Goal: Transaction & Acquisition: Book appointment/travel/reservation

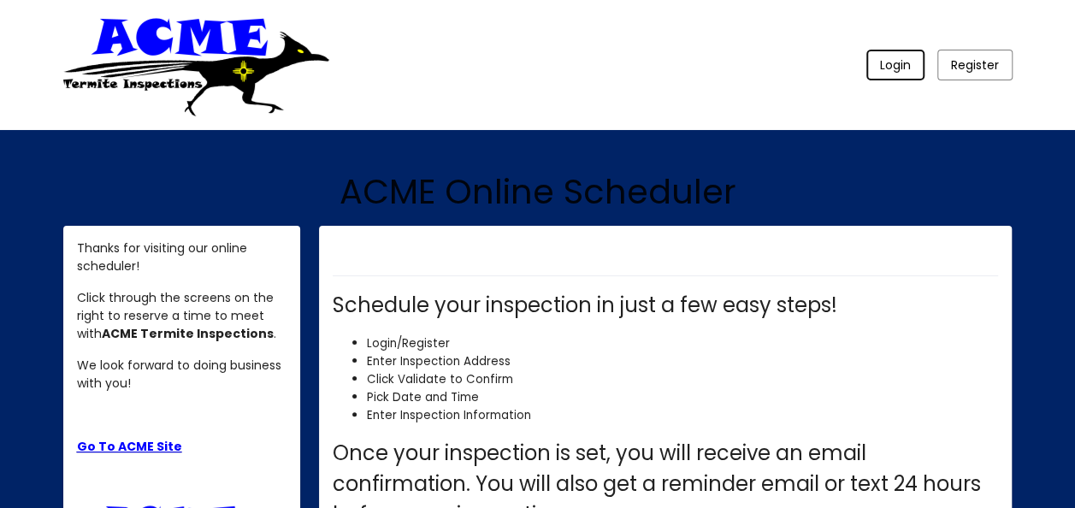
click at [893, 71] on span "Login" at bounding box center [895, 64] width 31 height 17
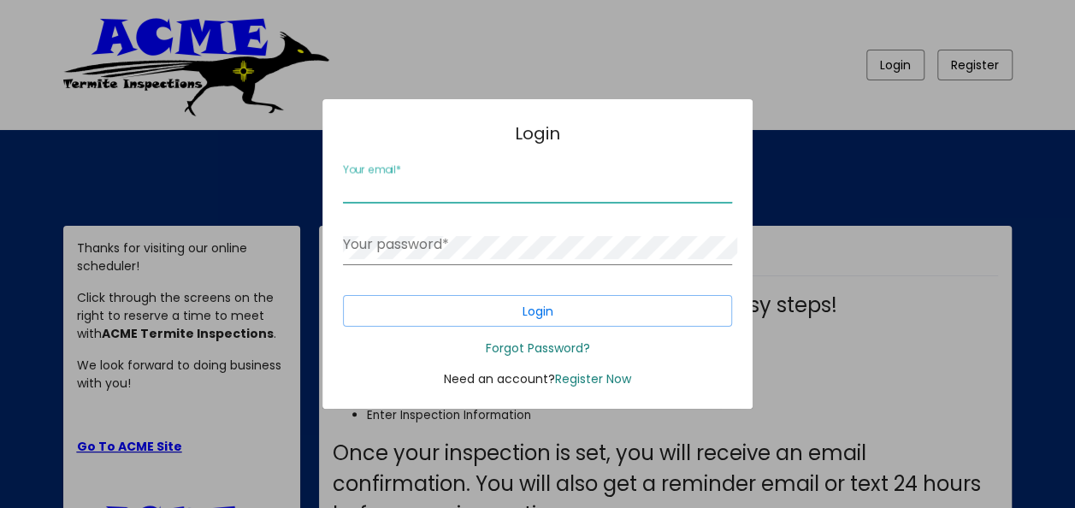
type input "[EMAIL_ADDRESS][DOMAIN_NAME]"
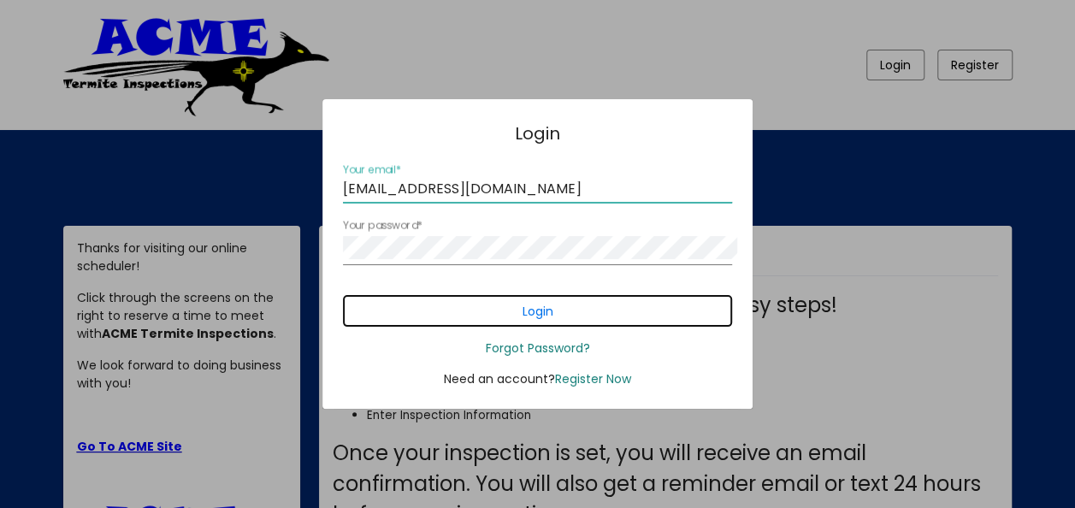
click at [580, 326] on button "Login" at bounding box center [537, 311] width 389 height 32
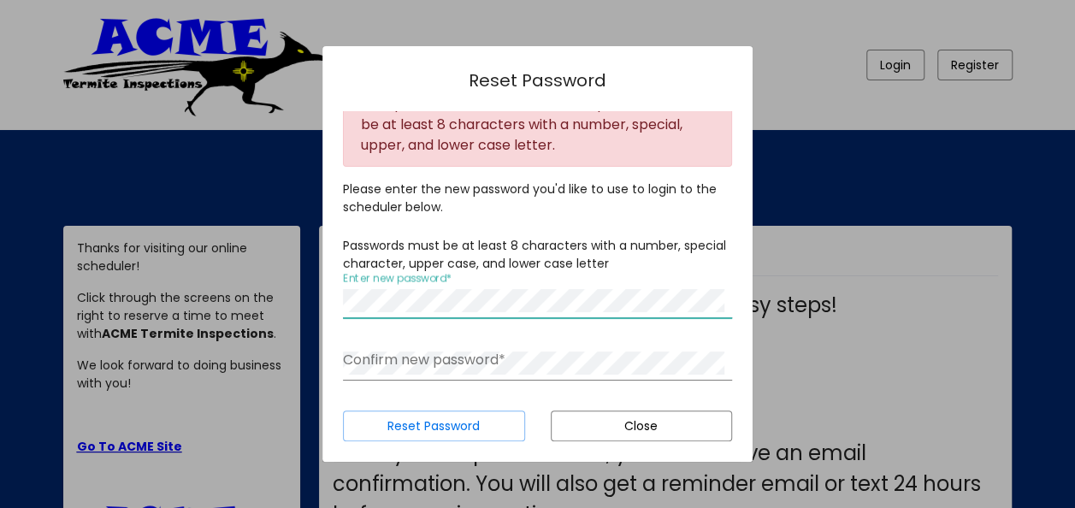
scroll to position [192, 0]
click at [667, 335] on div "Confirm new password *" at bounding box center [537, 357] width 389 height 45
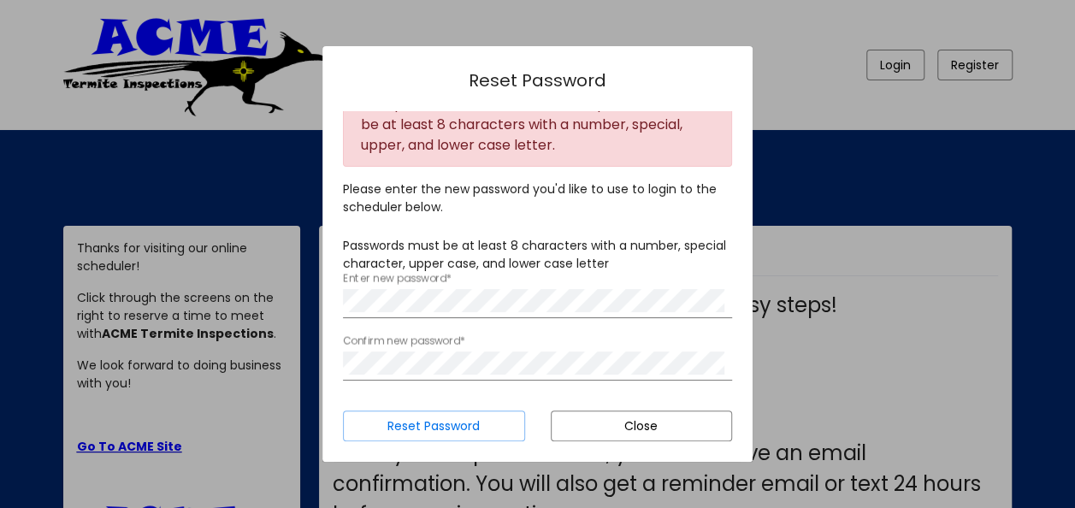
click at [653, 335] on div "Confirm new password *" at bounding box center [537, 357] width 389 height 45
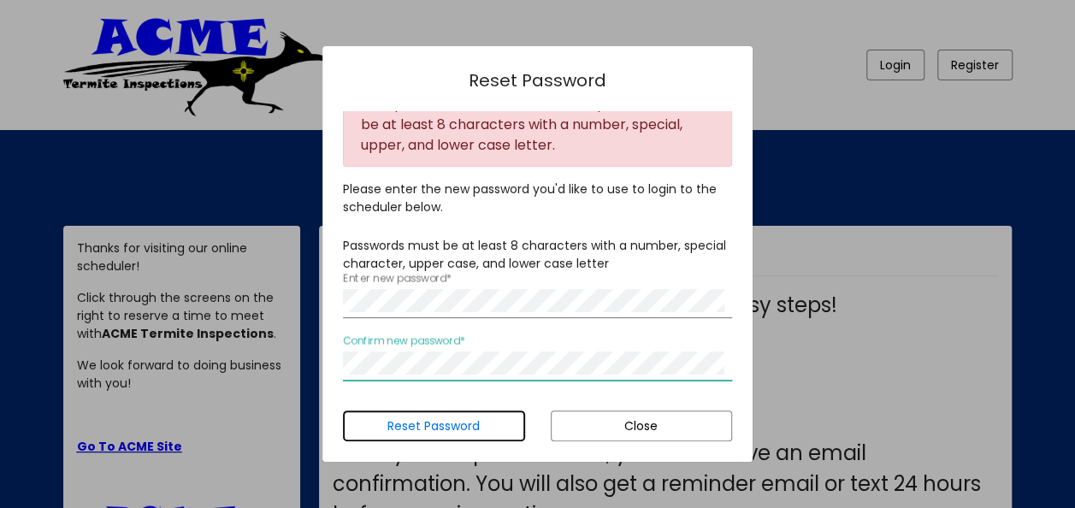
click at [476, 417] on button "Reset Password" at bounding box center [433, 426] width 181 height 31
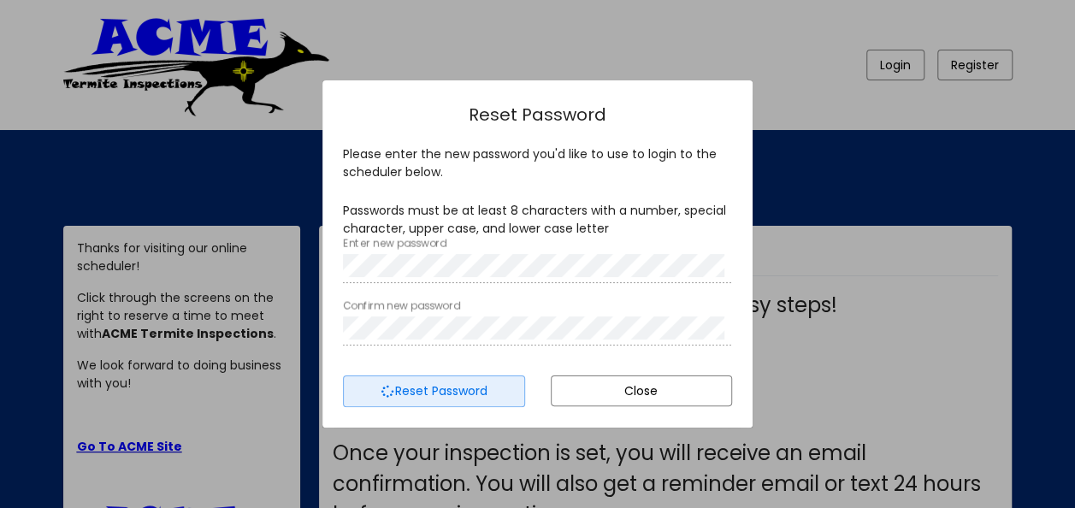
scroll to position [0, 0]
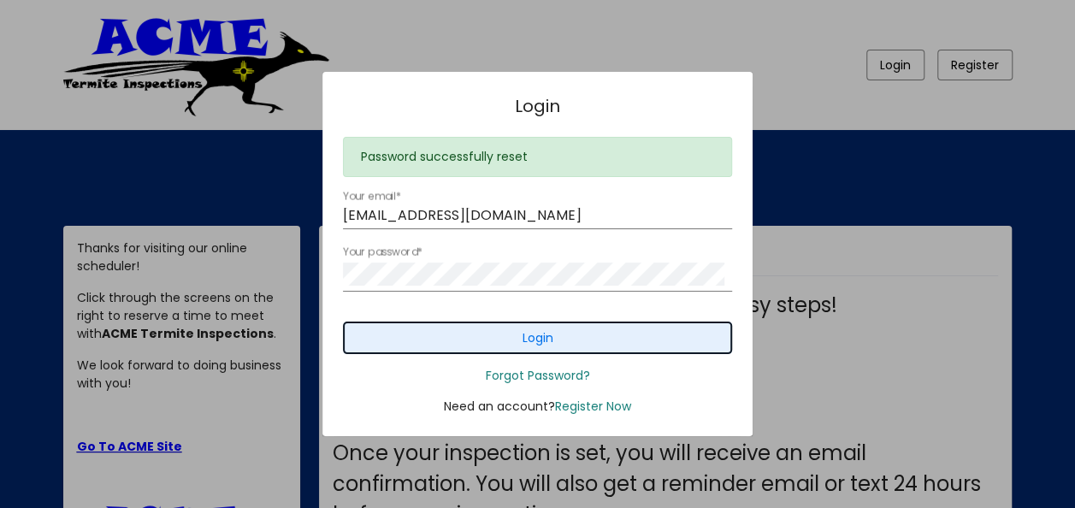
click at [624, 353] on button "Login" at bounding box center [537, 338] width 389 height 32
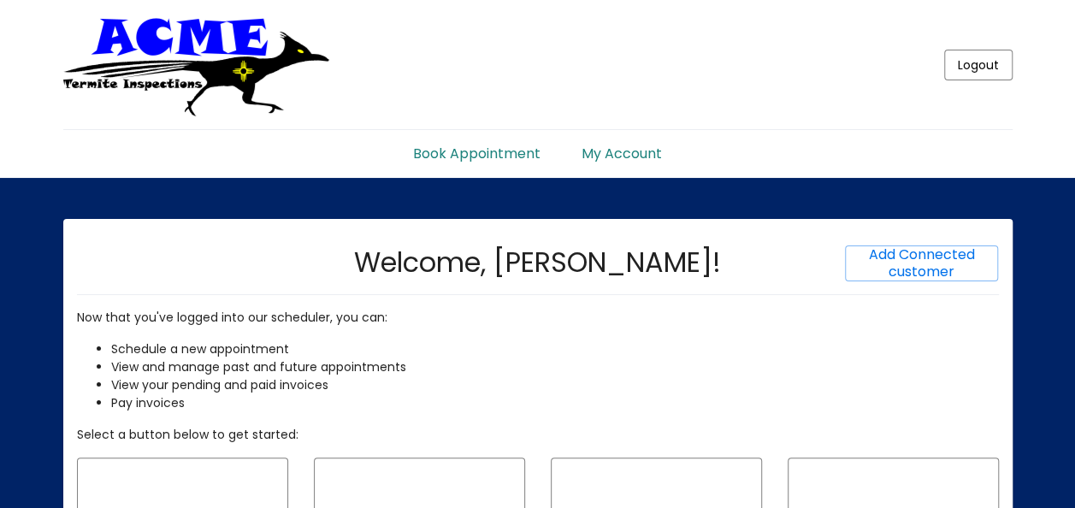
click at [473, 164] on link "Book Appointment" at bounding box center [477, 147] width 169 height 34
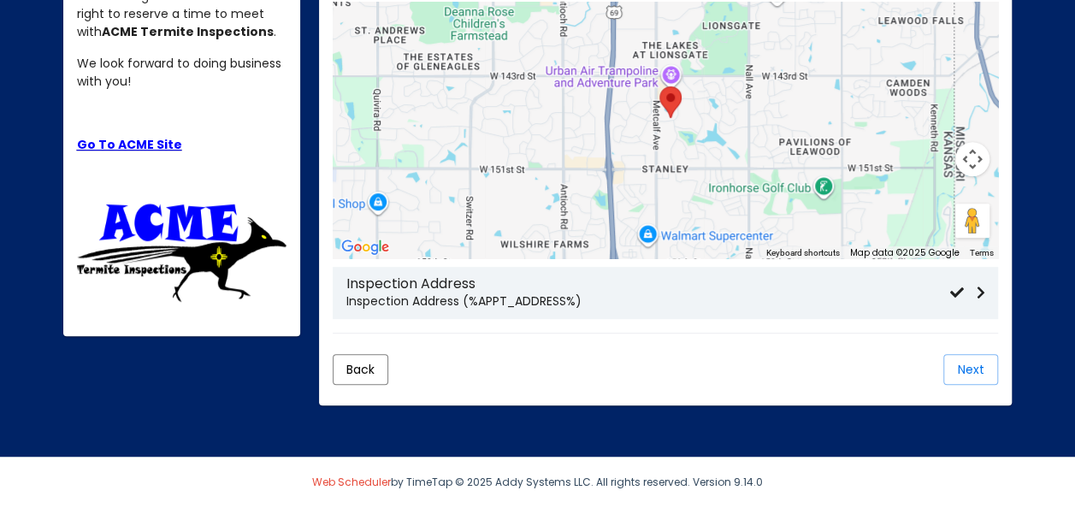
scroll to position [428, 0]
click at [685, 311] on p "Inspection Address (%APPT_ADDRESS%)" at bounding box center [647, 302] width 603 height 18
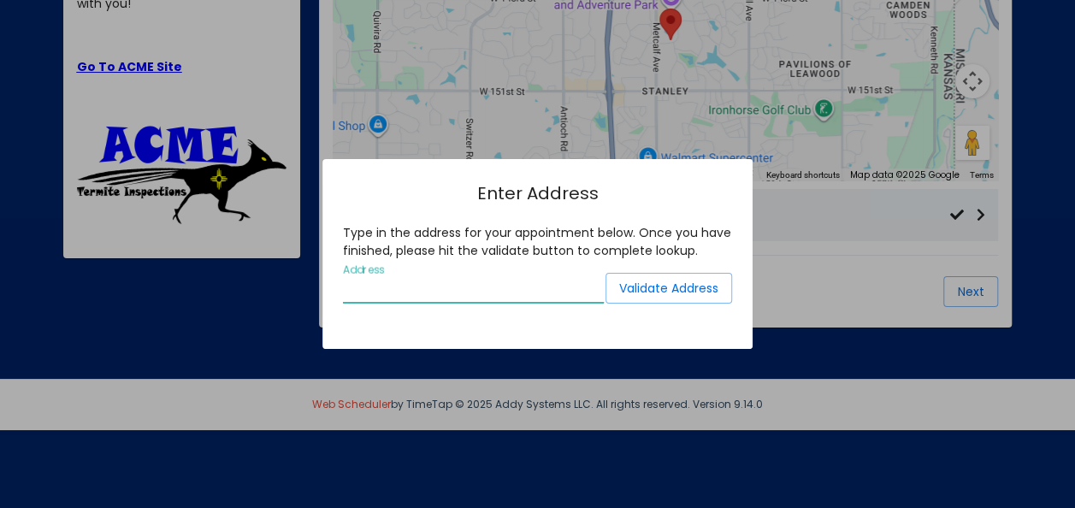
click at [532, 288] on input "Address" at bounding box center [473, 288] width 261 height 15
type input "4 Tierra Del Sol Edgewood"
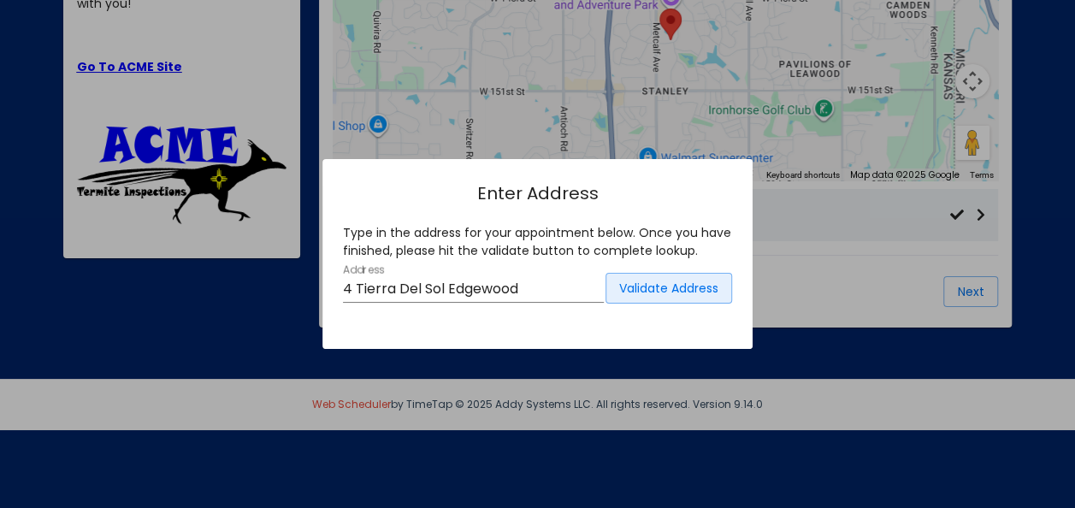
click at [674, 280] on span "Validate Address" at bounding box center [668, 288] width 99 height 17
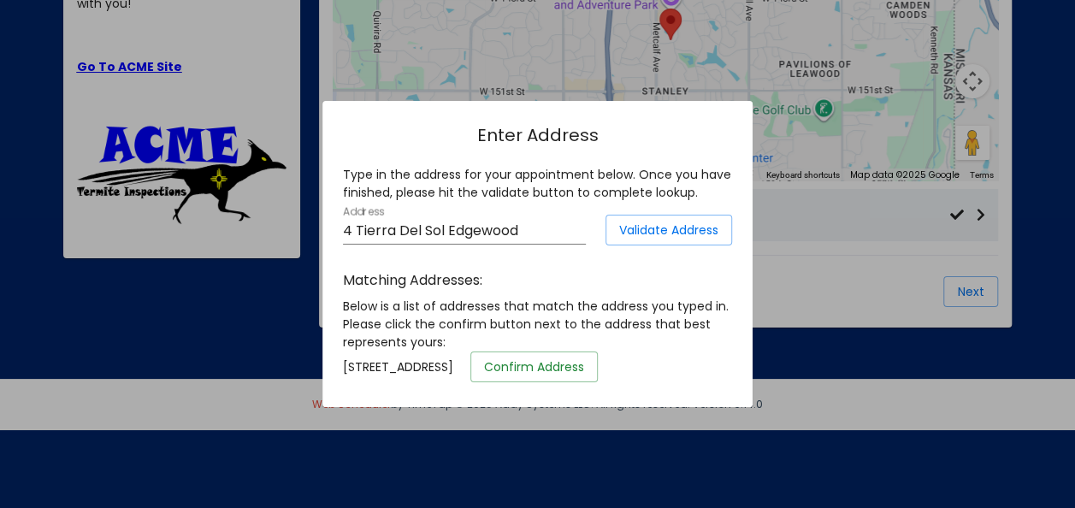
click at [484, 376] on span "Confirm Address" at bounding box center [534, 366] width 100 height 17
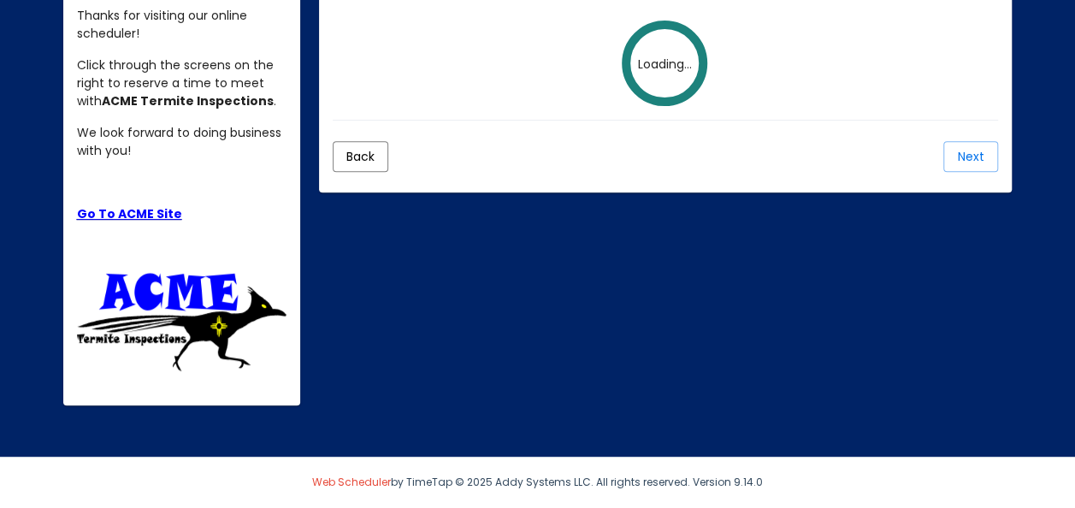
scroll to position [352, 0]
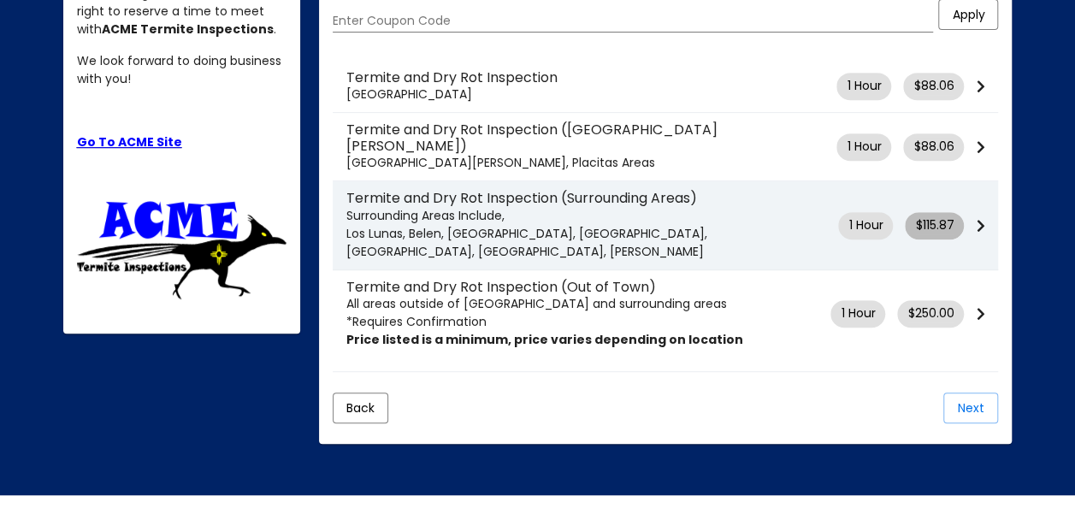
click at [944, 234] on span "$115.87" at bounding box center [934, 225] width 38 height 18
click at [937, 234] on span "$115.87" at bounding box center [934, 225] width 38 height 18
click at [870, 240] on mat-chip "1 Hour" at bounding box center [865, 225] width 55 height 27
click at [937, 234] on span "$115.87" at bounding box center [934, 225] width 38 height 18
click at [979, 233] on icon at bounding box center [980, 226] width 9 height 14
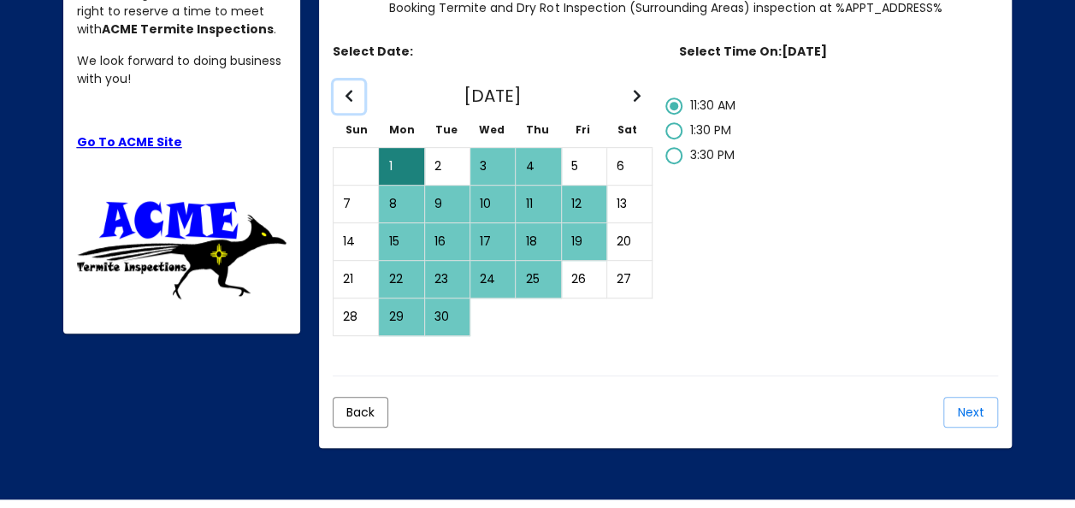
click at [353, 103] on icon "Previous Month" at bounding box center [349, 96] width 9 height 14
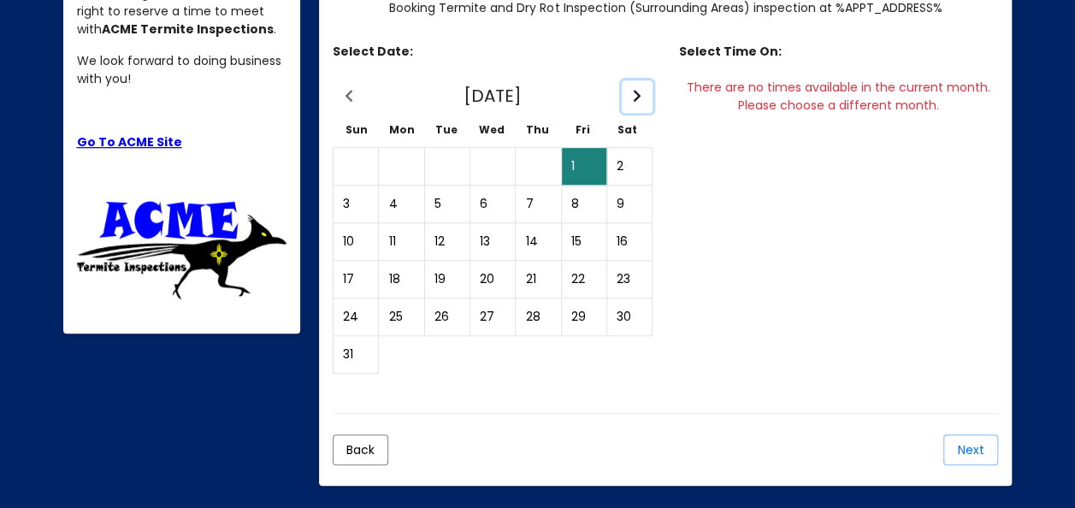
click at [642, 103] on icon "Next Month" at bounding box center [637, 96] width 9 height 14
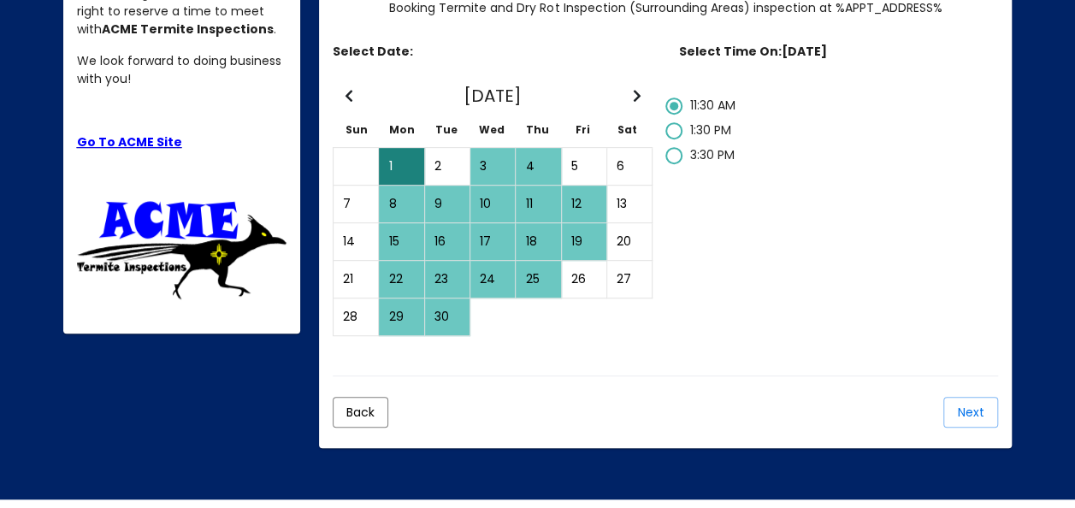
click at [412, 184] on div "1" at bounding box center [401, 166] width 43 height 35
